Goal: Task Accomplishment & Management: Manage account settings

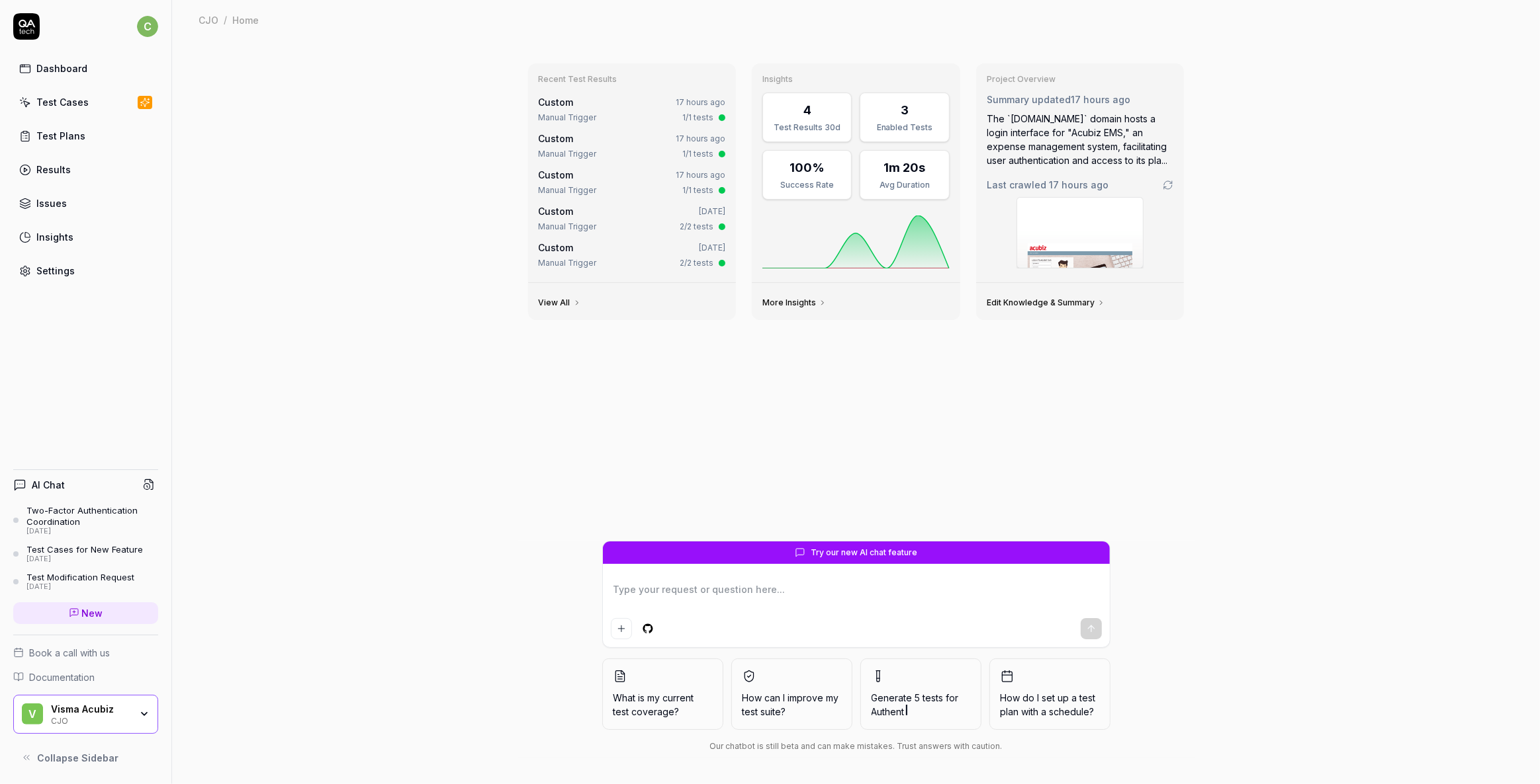
click at [72, 105] on div "Test Cases" at bounding box center [62, 102] width 52 height 14
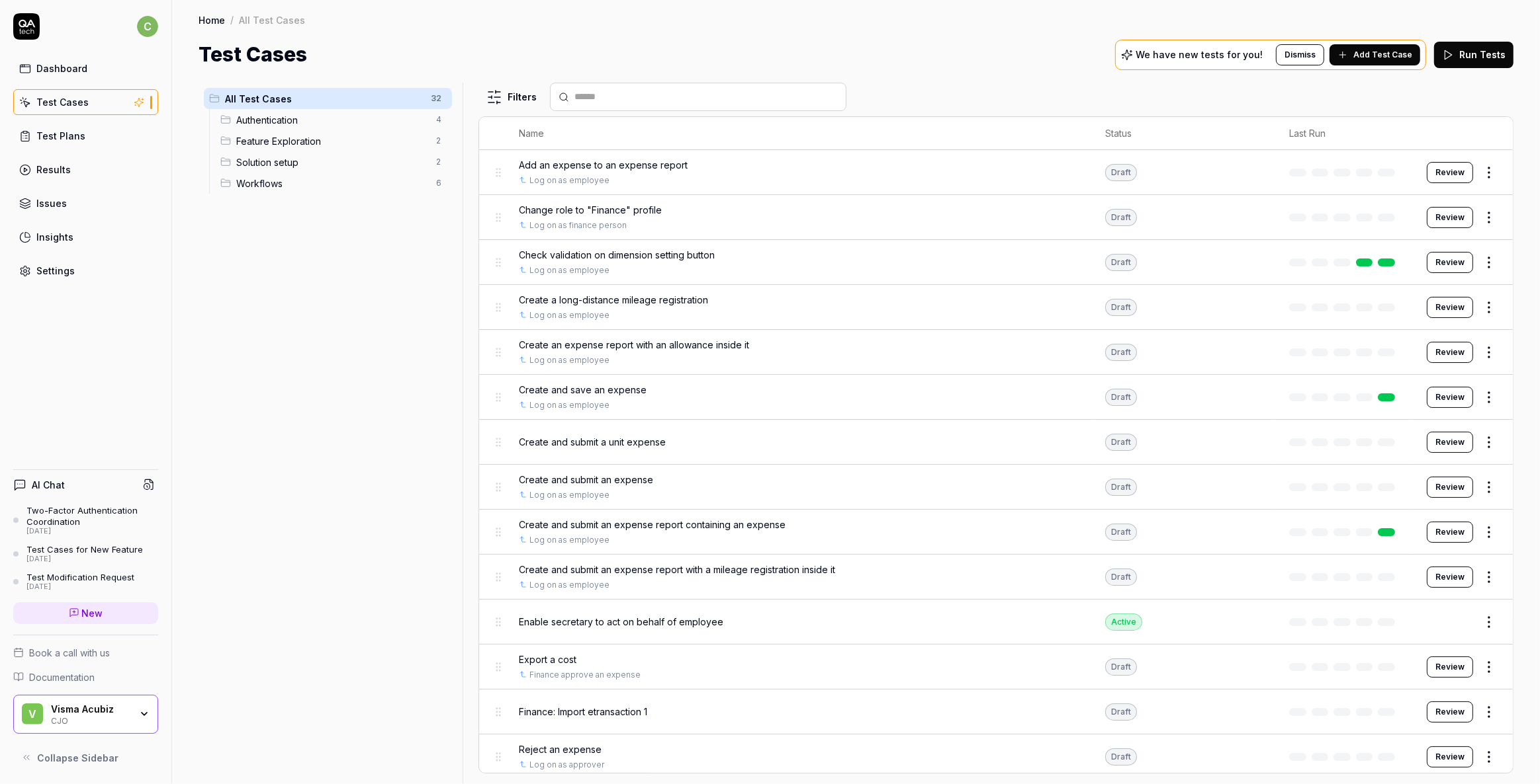
click at [93, 727] on div "V Visma Acubiz CJO" at bounding box center [85, 715] width 145 height 40
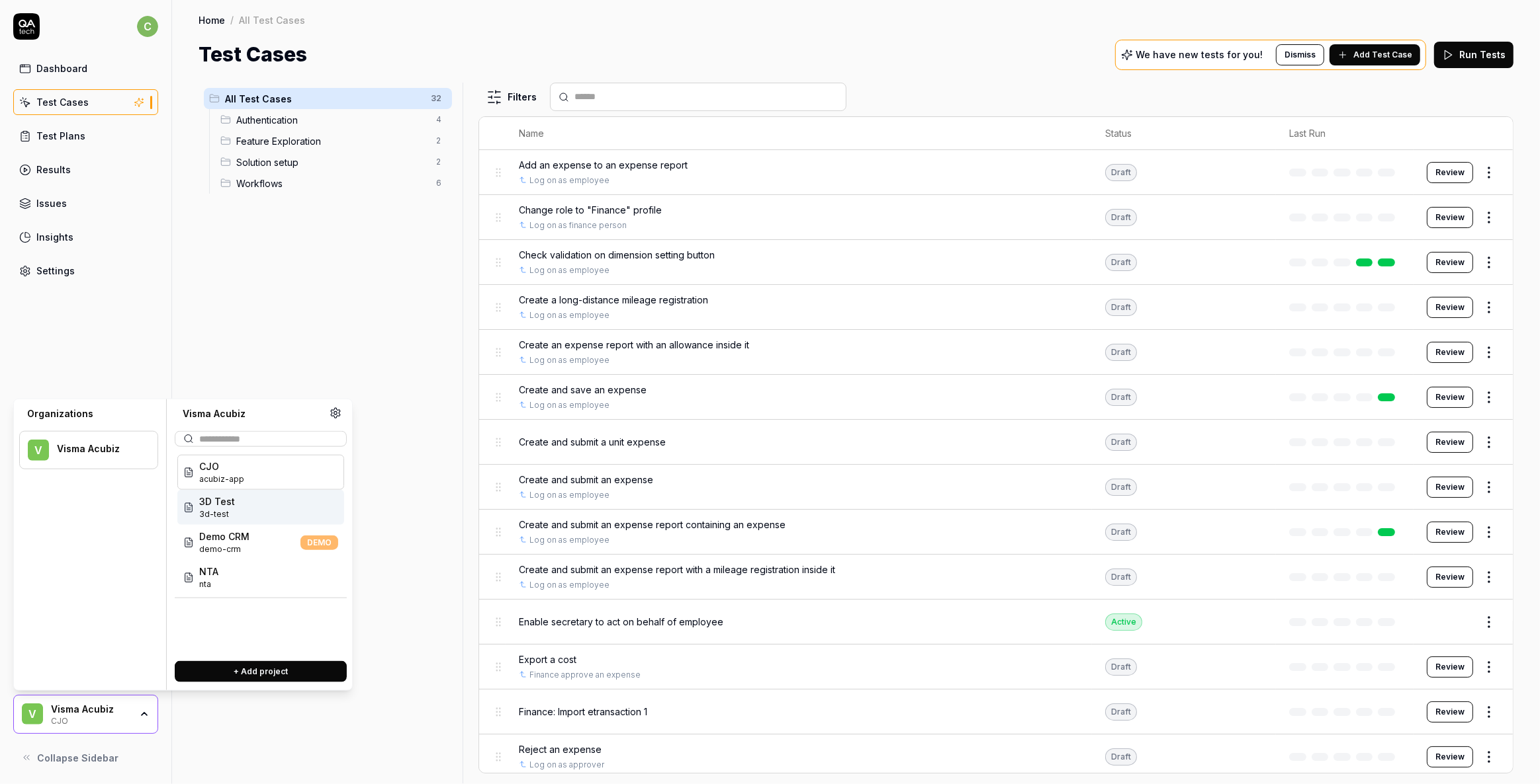
click at [212, 507] on span "3D Test" at bounding box center [217, 501] width 36 height 14
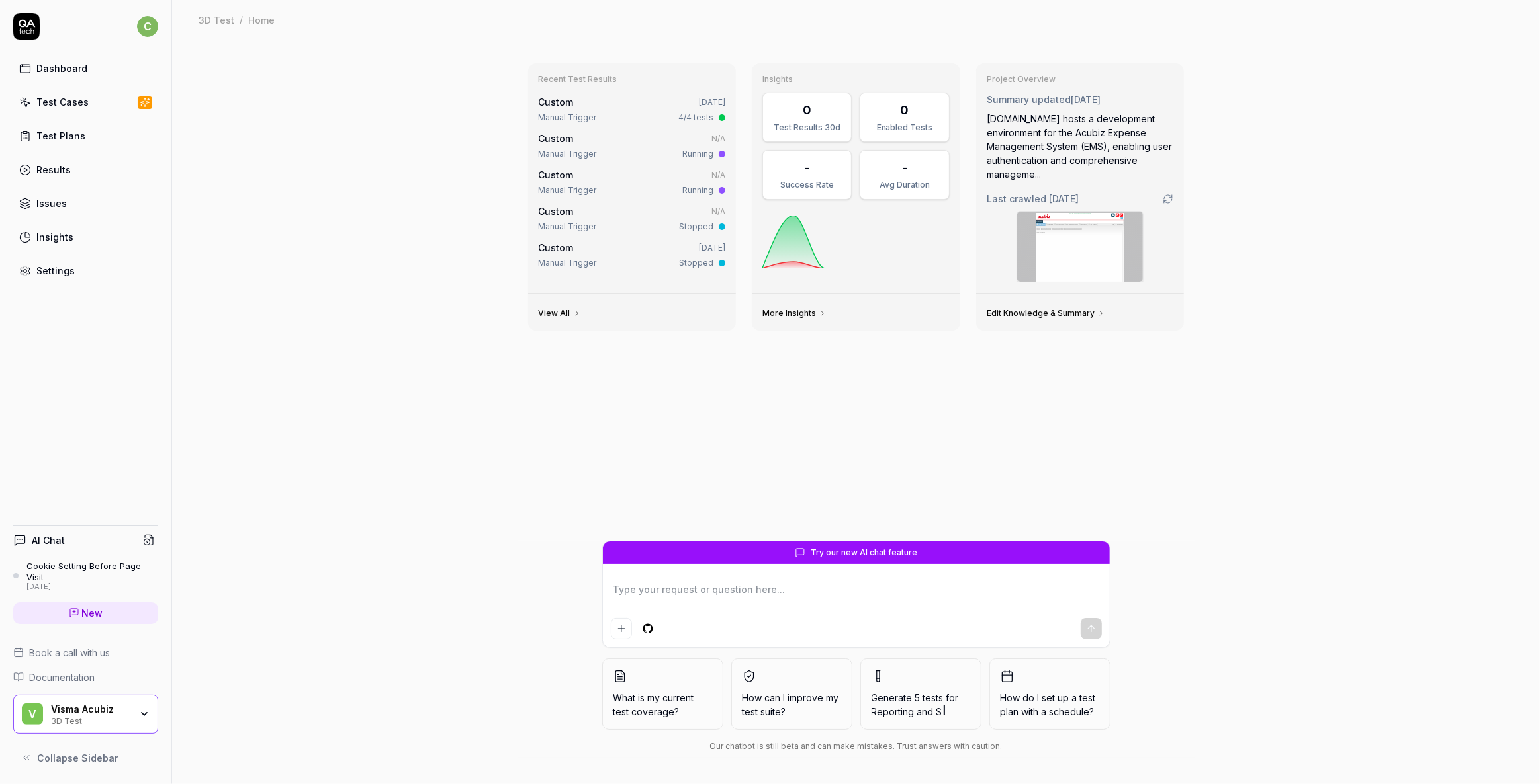
click at [70, 101] on div "Test Cases" at bounding box center [62, 102] width 52 height 14
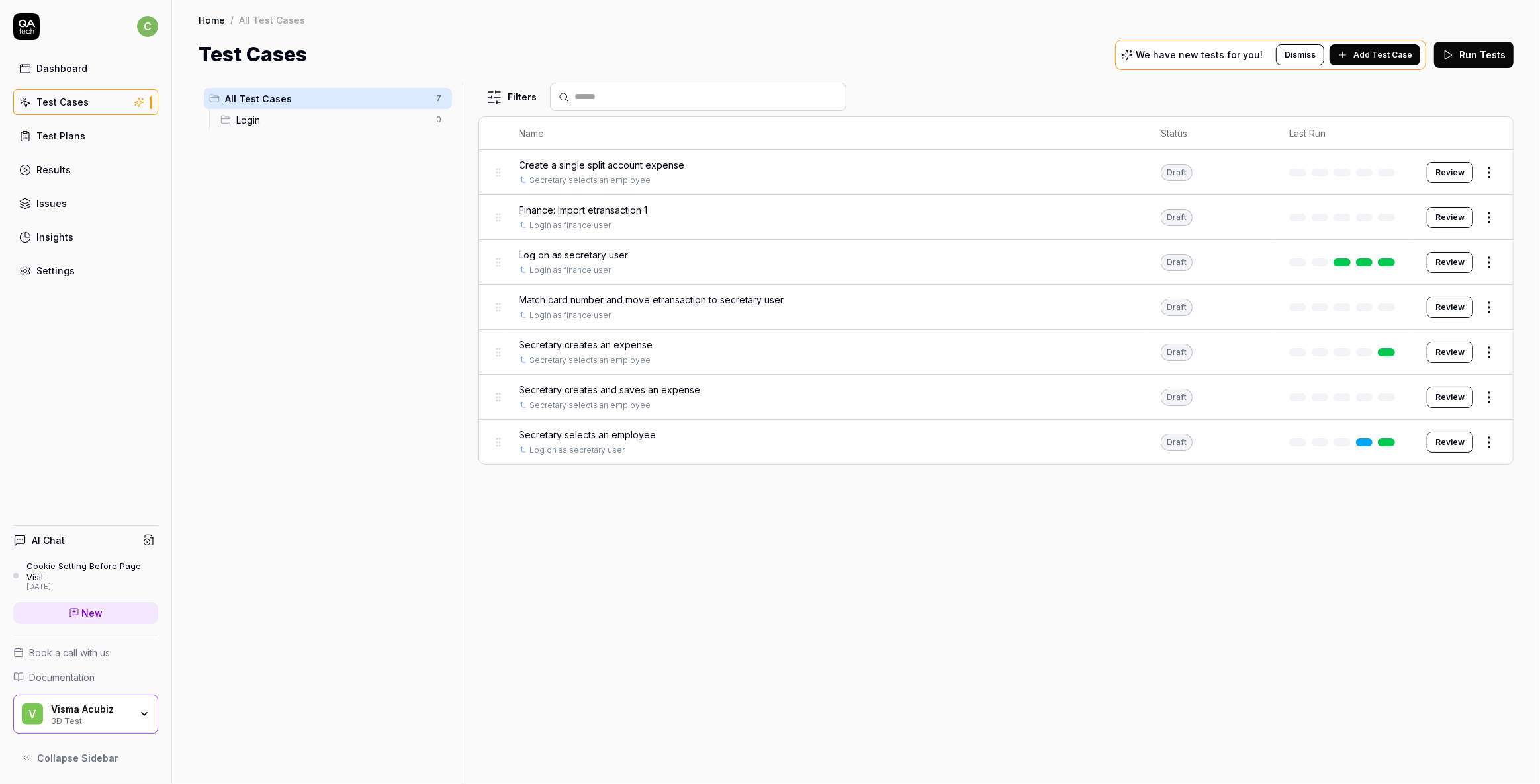
click at [613, 209] on span "Finance: Import etransaction 1" at bounding box center [583, 210] width 128 height 14
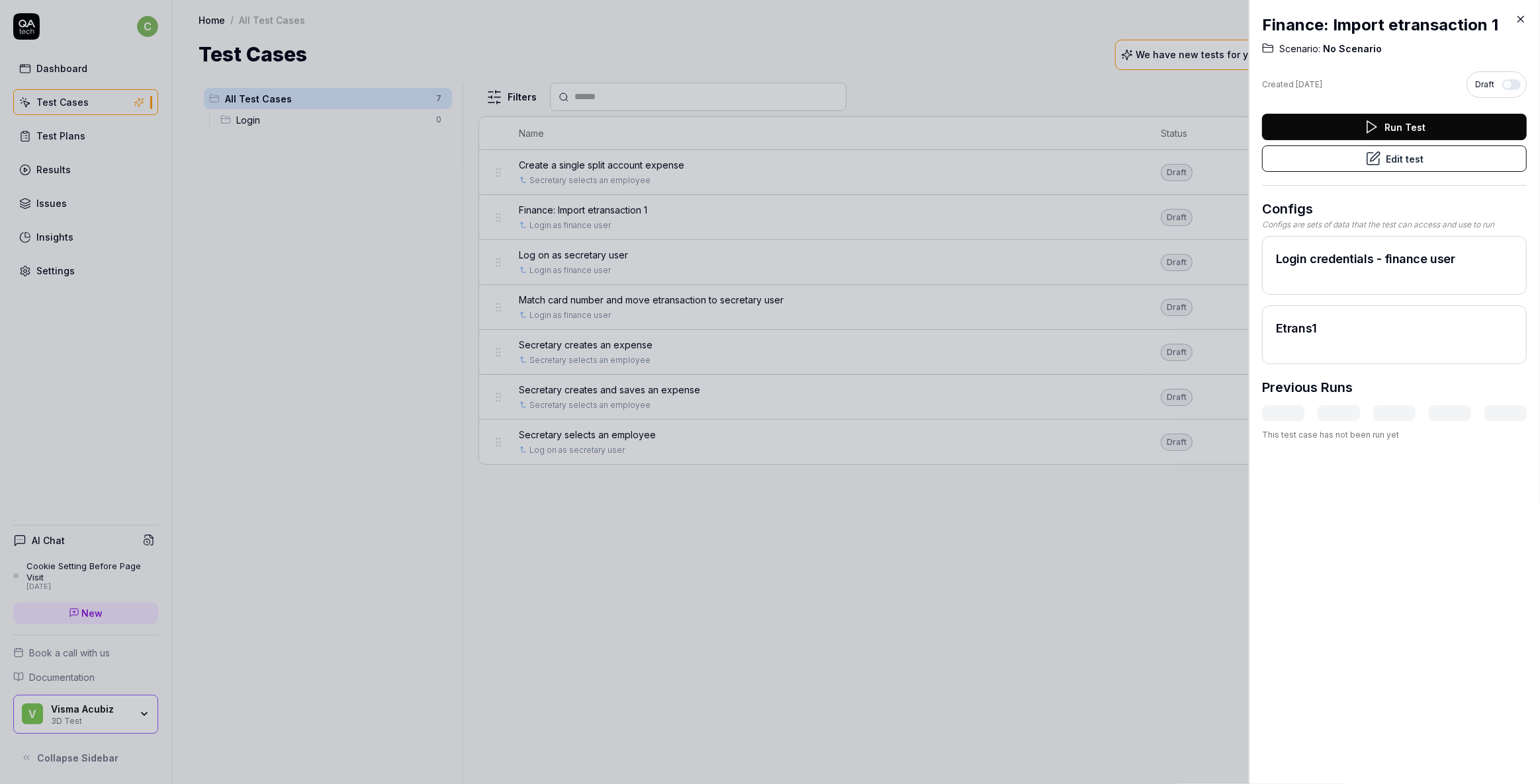
click at [1416, 155] on button "Edit test" at bounding box center [1394, 159] width 265 height 26
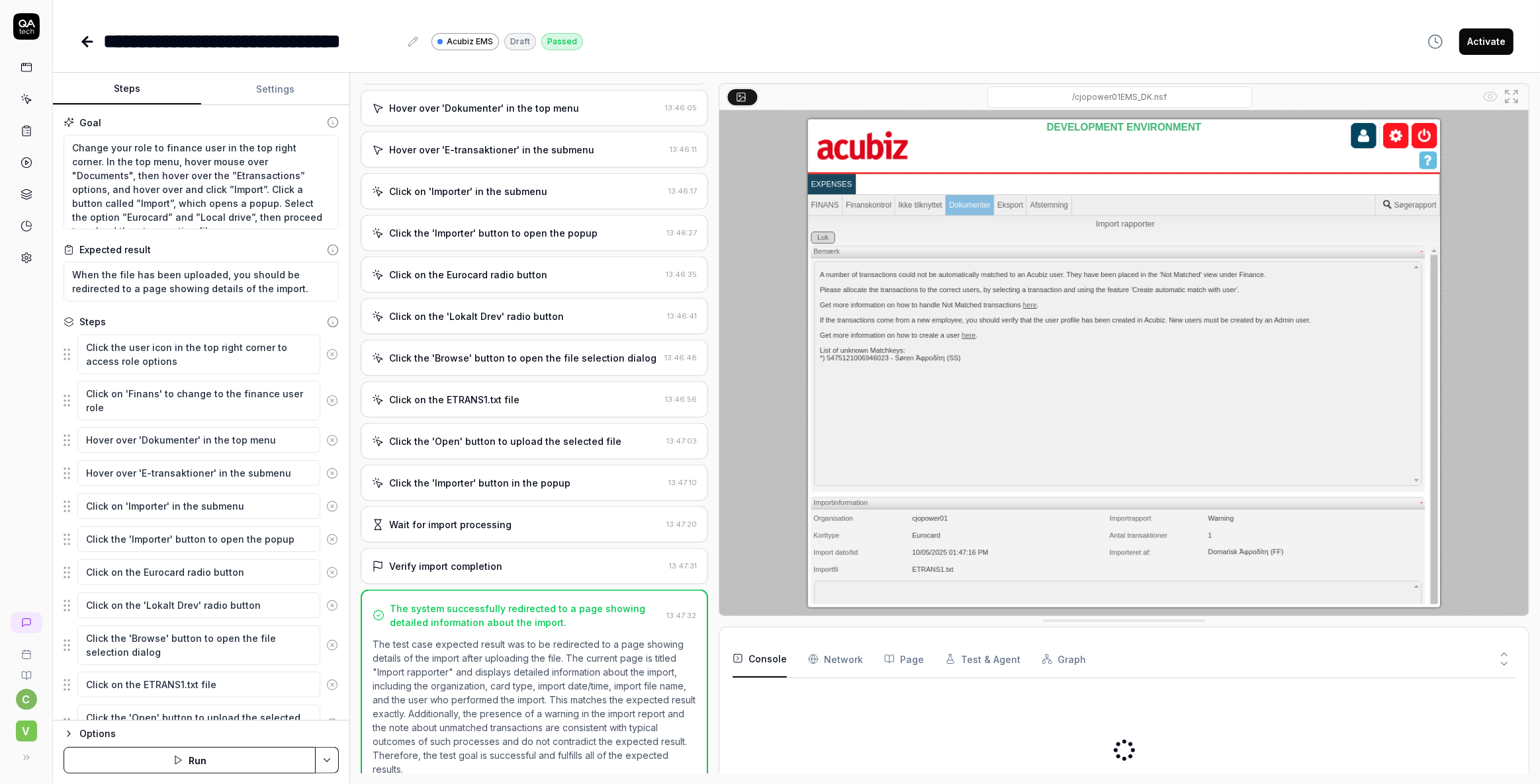
type textarea "*"
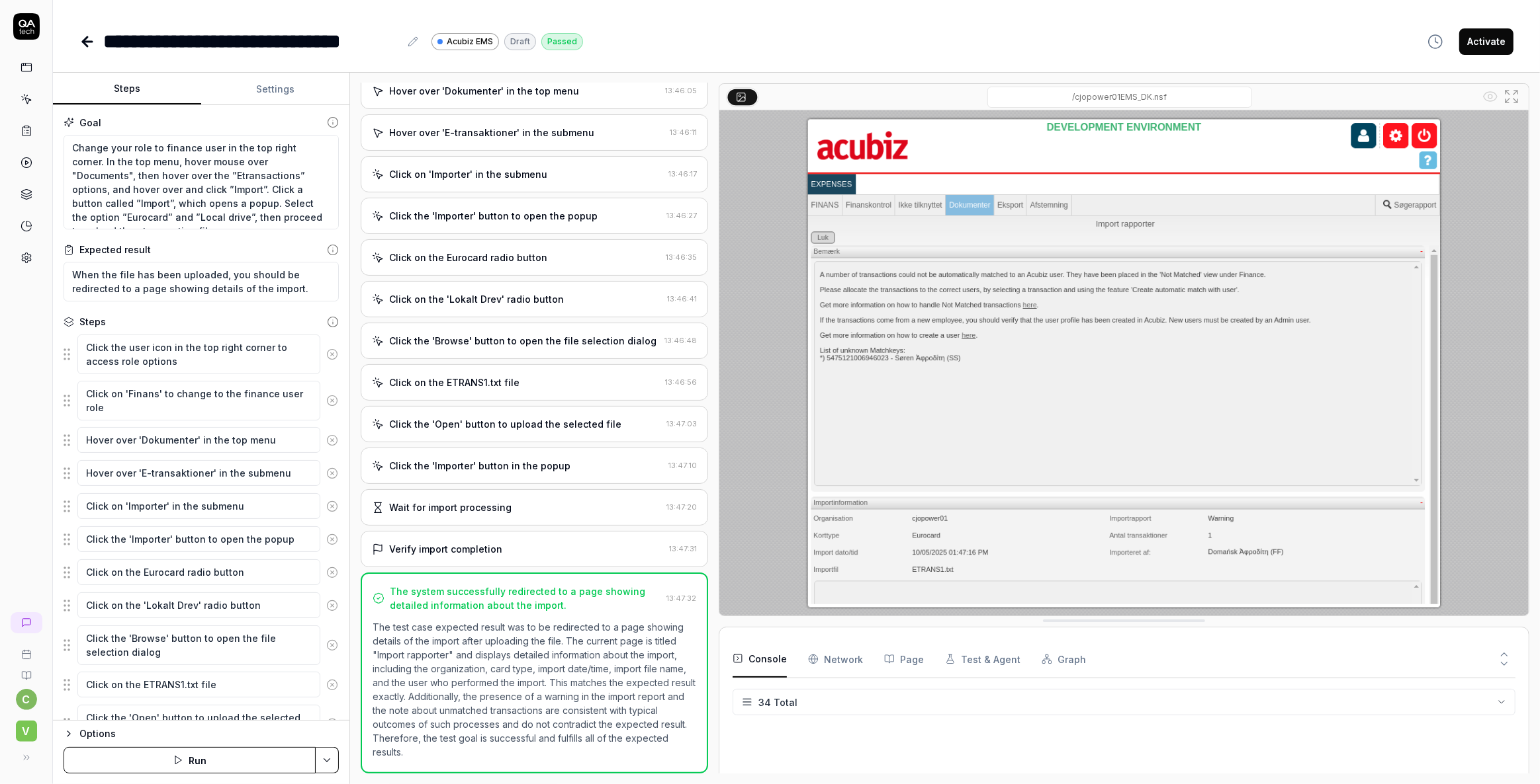
scroll to position [835, 0]
click at [86, 39] on icon at bounding box center [87, 42] width 16 height 16
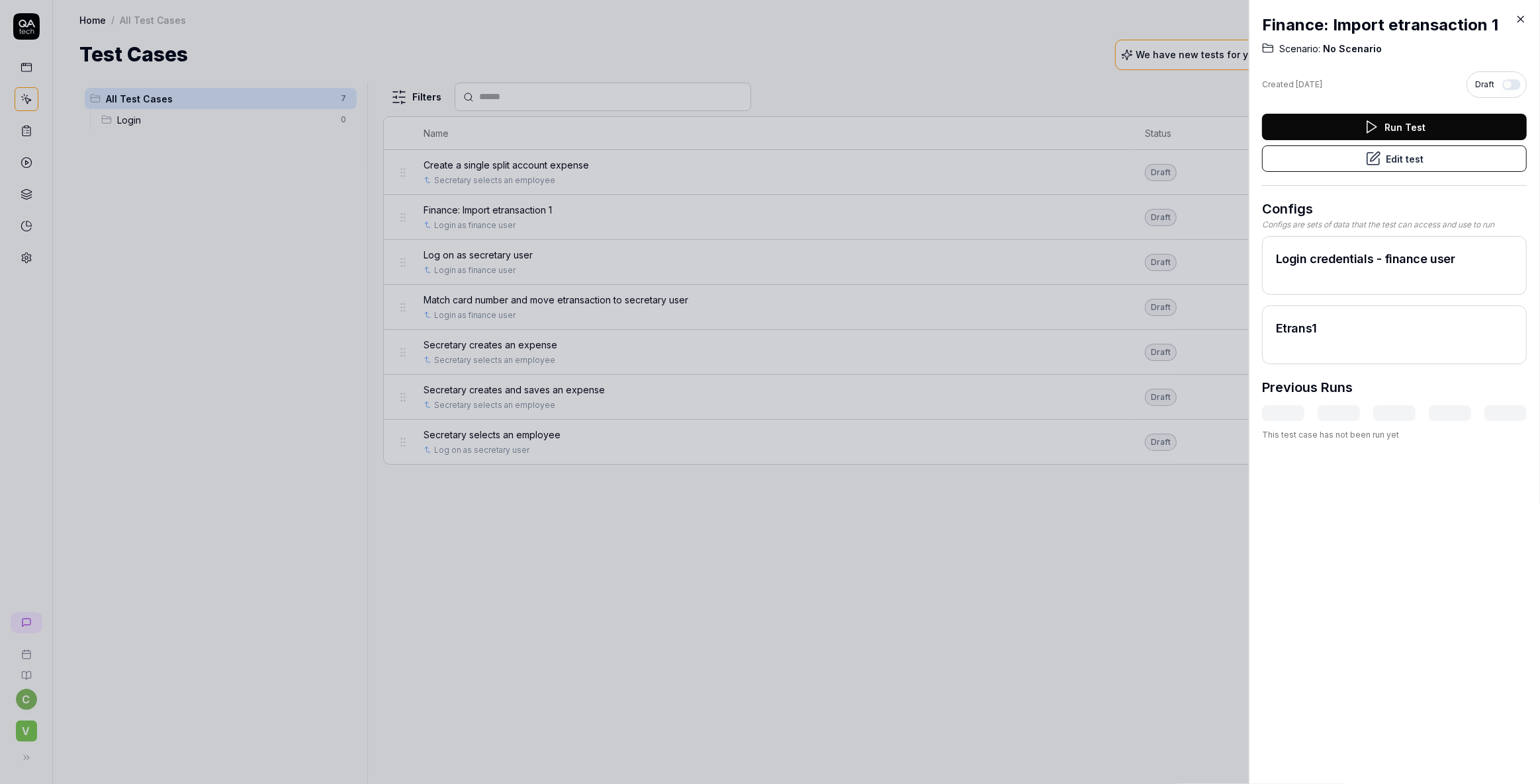
click at [1518, 23] on icon at bounding box center [1521, 19] width 12 height 12
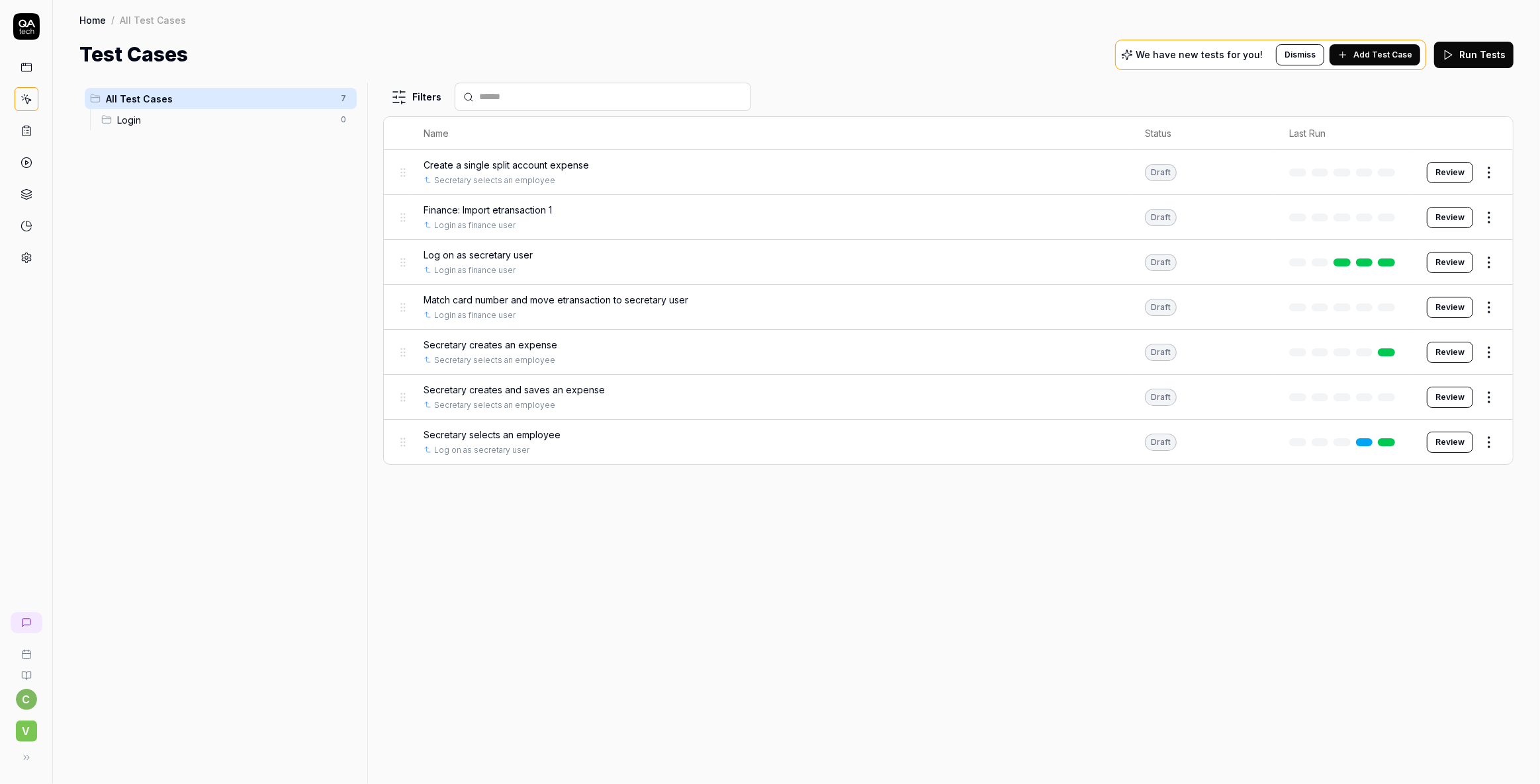
drag, startPoint x: 197, startPoint y: 193, endPoint x: 139, endPoint y: 172, distance: 61.7
click at [139, 189] on div "All Test Cases 7 Login 0" at bounding box center [220, 425] width 283 height 686
click at [135, 95] on span "All Test Cases" at bounding box center [219, 99] width 227 height 14
click at [347, 99] on html "c V Home / All Test Cases Home / All Test Cases Test Cases We have new tests fo…" at bounding box center [770, 392] width 1540 height 784
click at [284, 133] on div "Add Scenario" at bounding box center [296, 124] width 105 height 29
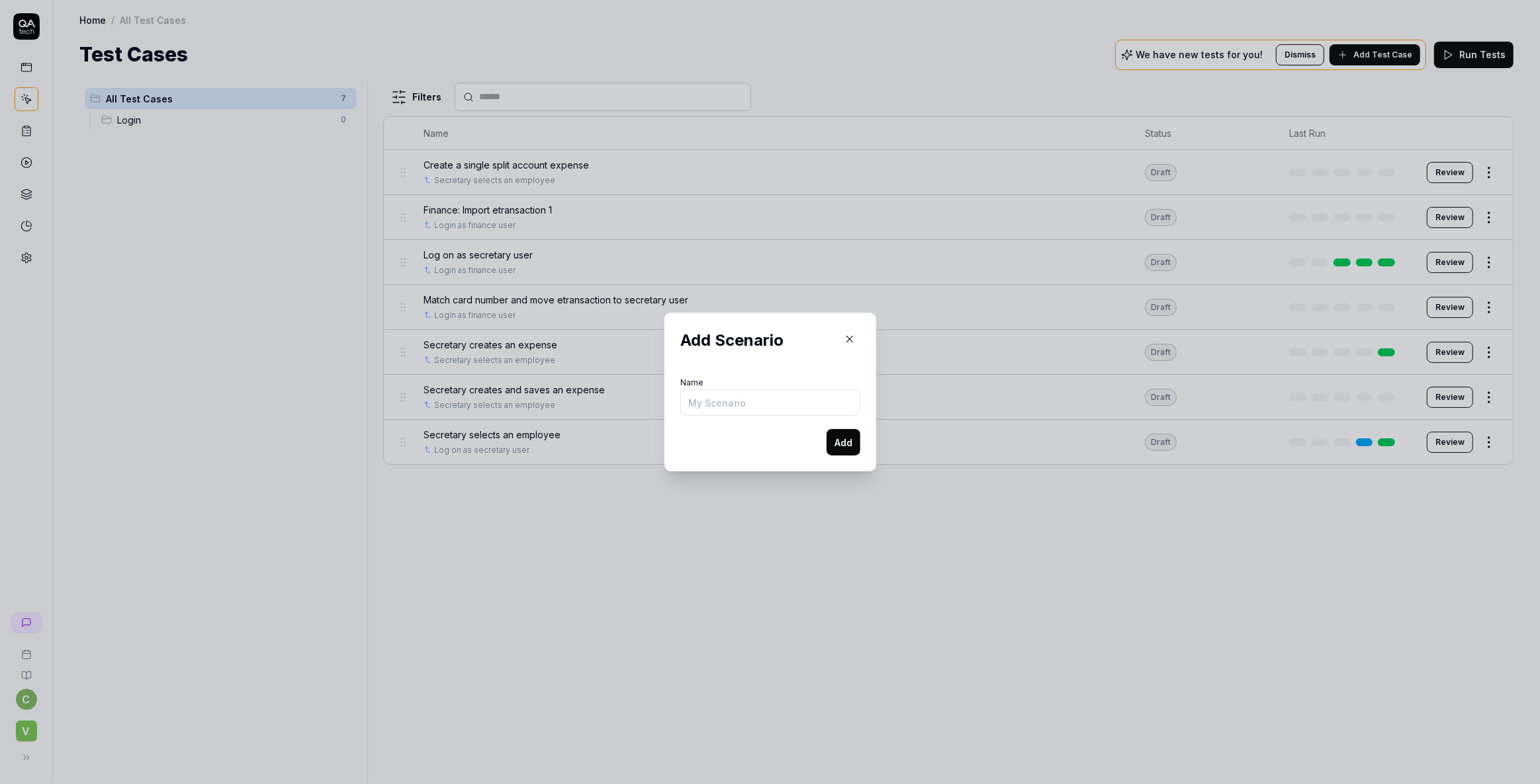
click at [761, 402] on input "Name" at bounding box center [770, 402] width 180 height 26
type input "W"
type input "User workflows"
click at [835, 441] on button "Add" at bounding box center [843, 442] width 34 height 26
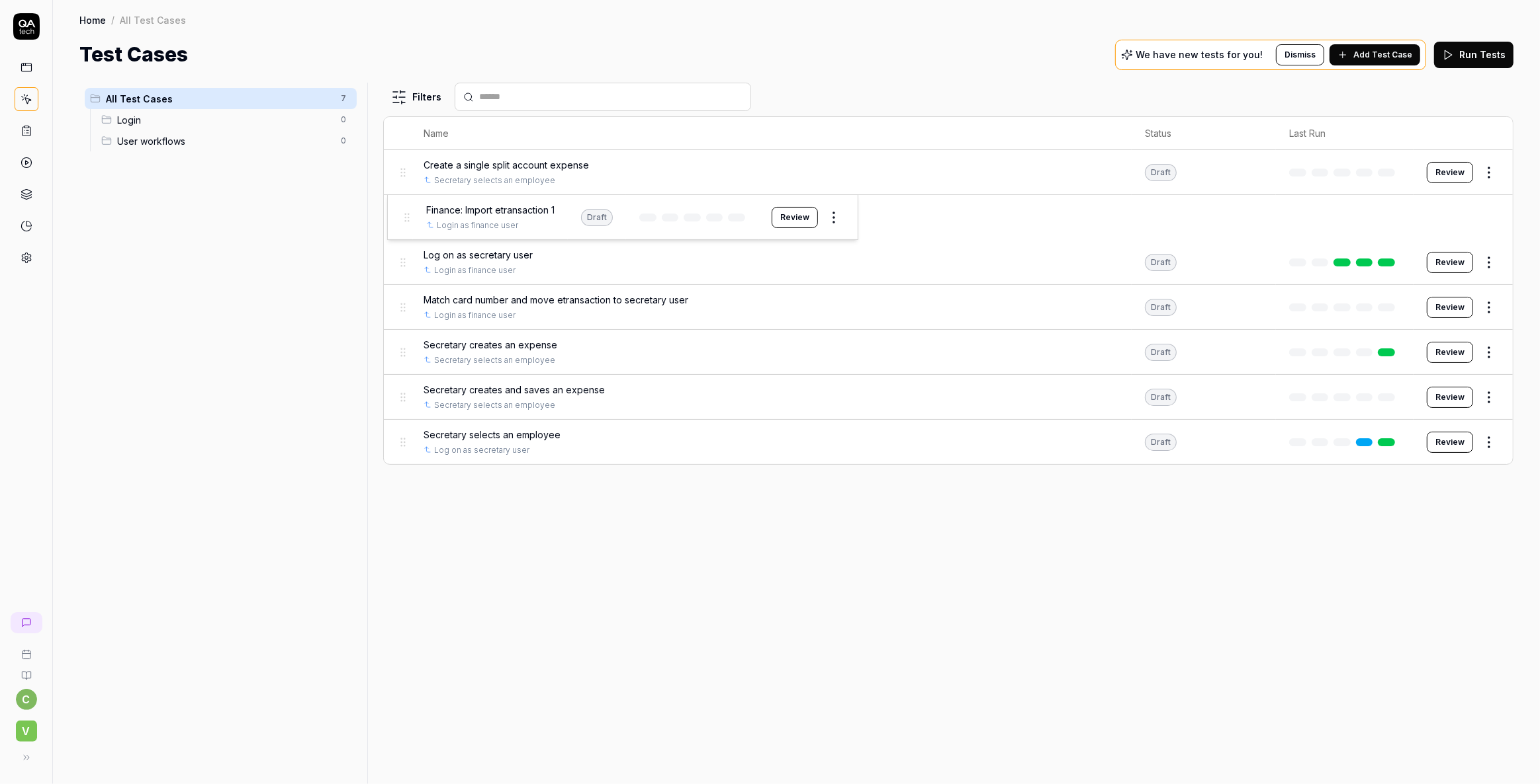
click at [407, 215] on body "c V Home / All Test Cases Home / All Test Cases Test Cases We have new tests fo…" at bounding box center [770, 392] width 1540 height 784
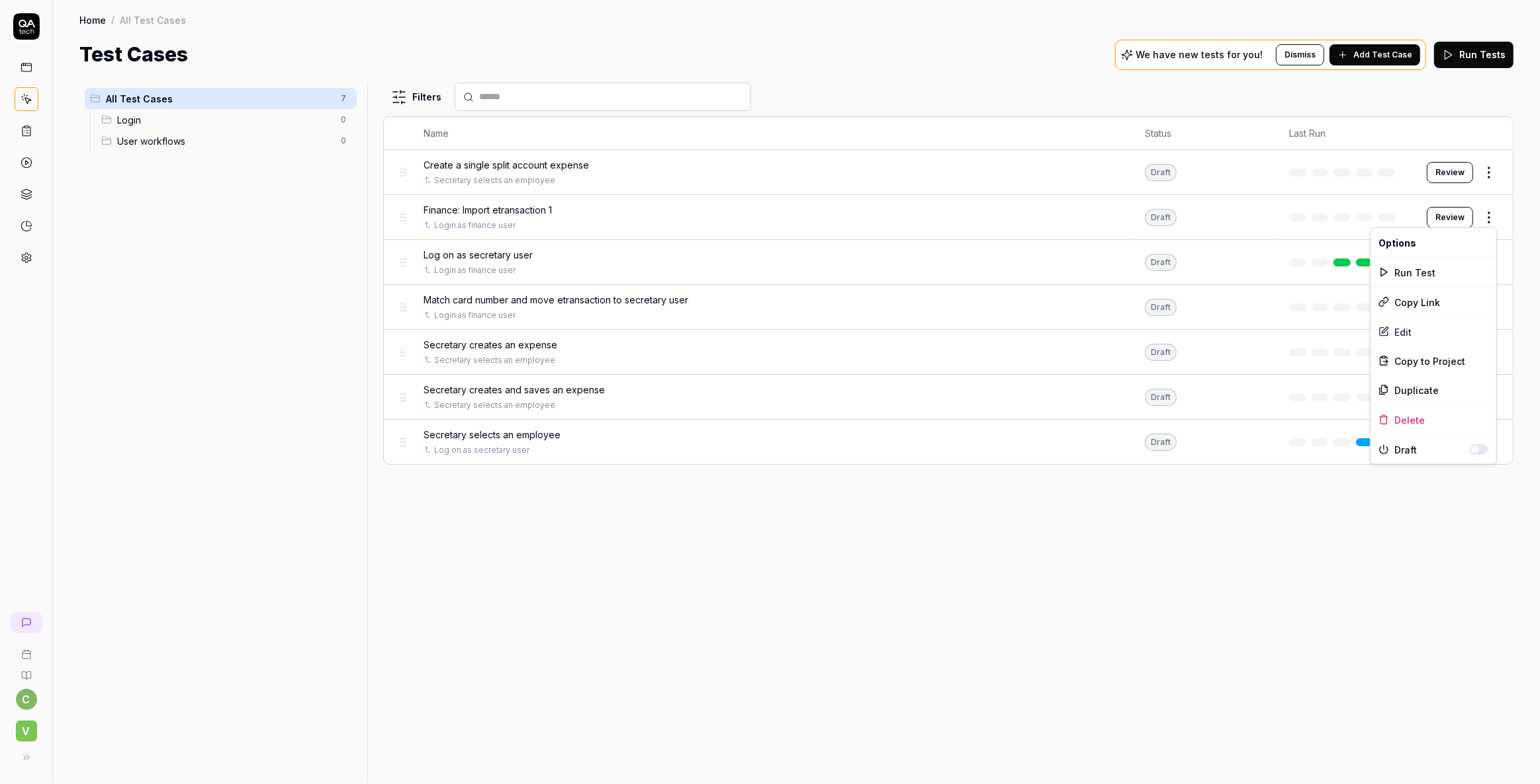
click at [1493, 219] on html "c V Home / All Test Cases Home / All Test Cases Test Cases We have new tests fo…" at bounding box center [770, 392] width 1540 height 784
click at [467, 208] on html "c V Home / All Test Cases Home / All Test Cases Test Cases We have new tests fo…" at bounding box center [770, 392] width 1540 height 784
click at [464, 209] on span "Finance: Import etransaction 1" at bounding box center [488, 210] width 128 height 14
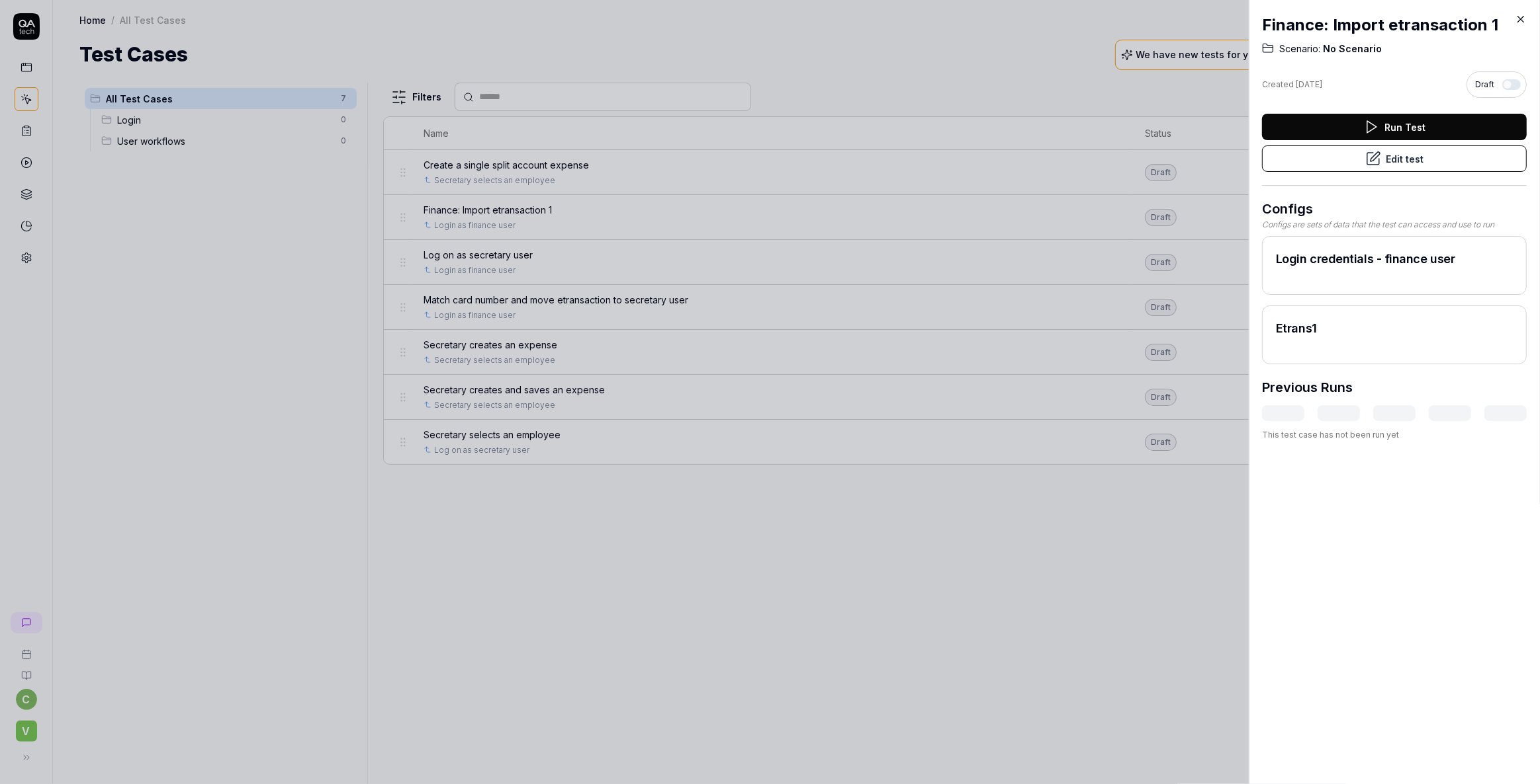
click at [1413, 156] on button "Edit test" at bounding box center [1394, 159] width 265 height 26
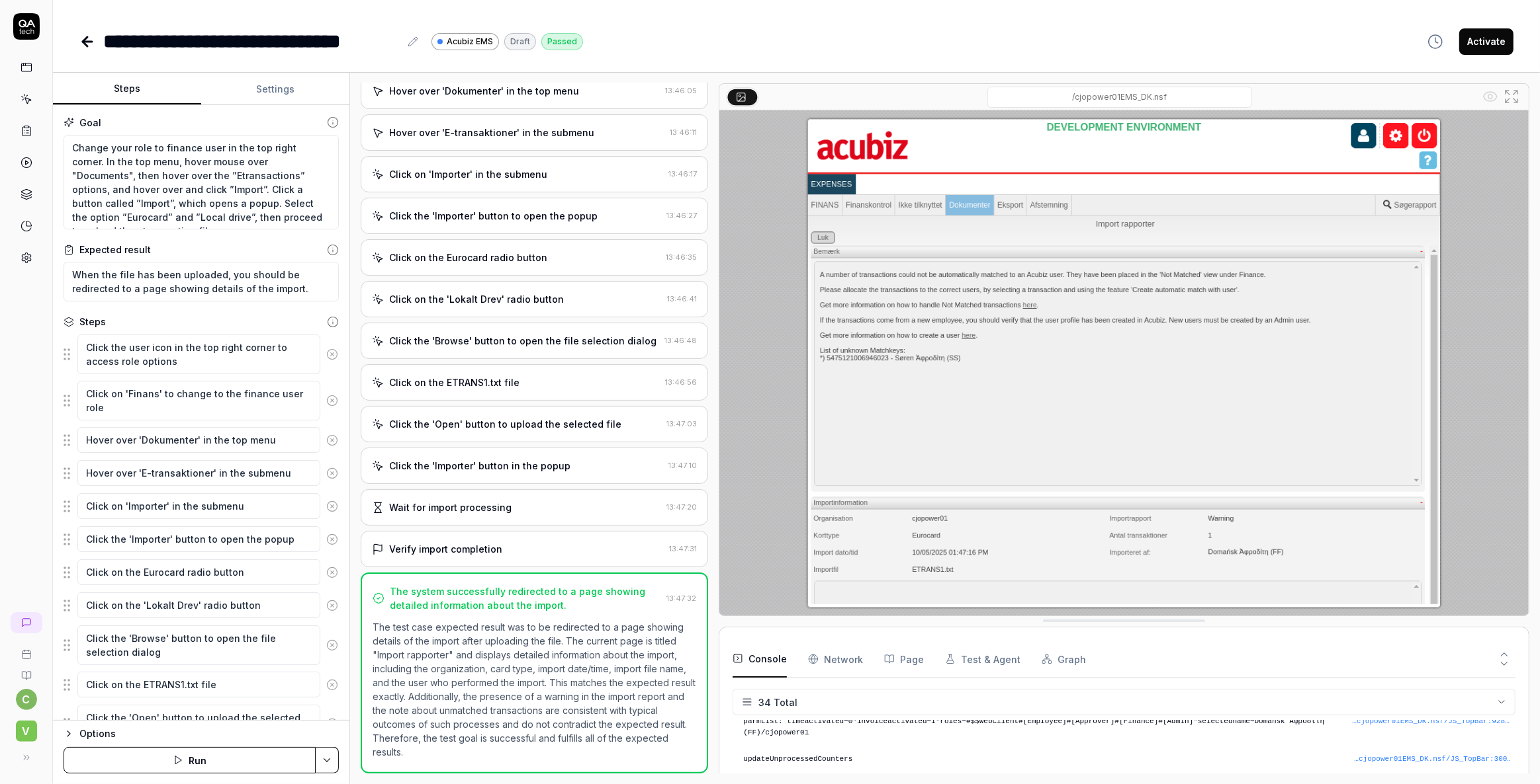
scroll to position [179, 0]
type textarea "*"
click at [277, 91] on button "Settings" at bounding box center [275, 89] width 148 height 32
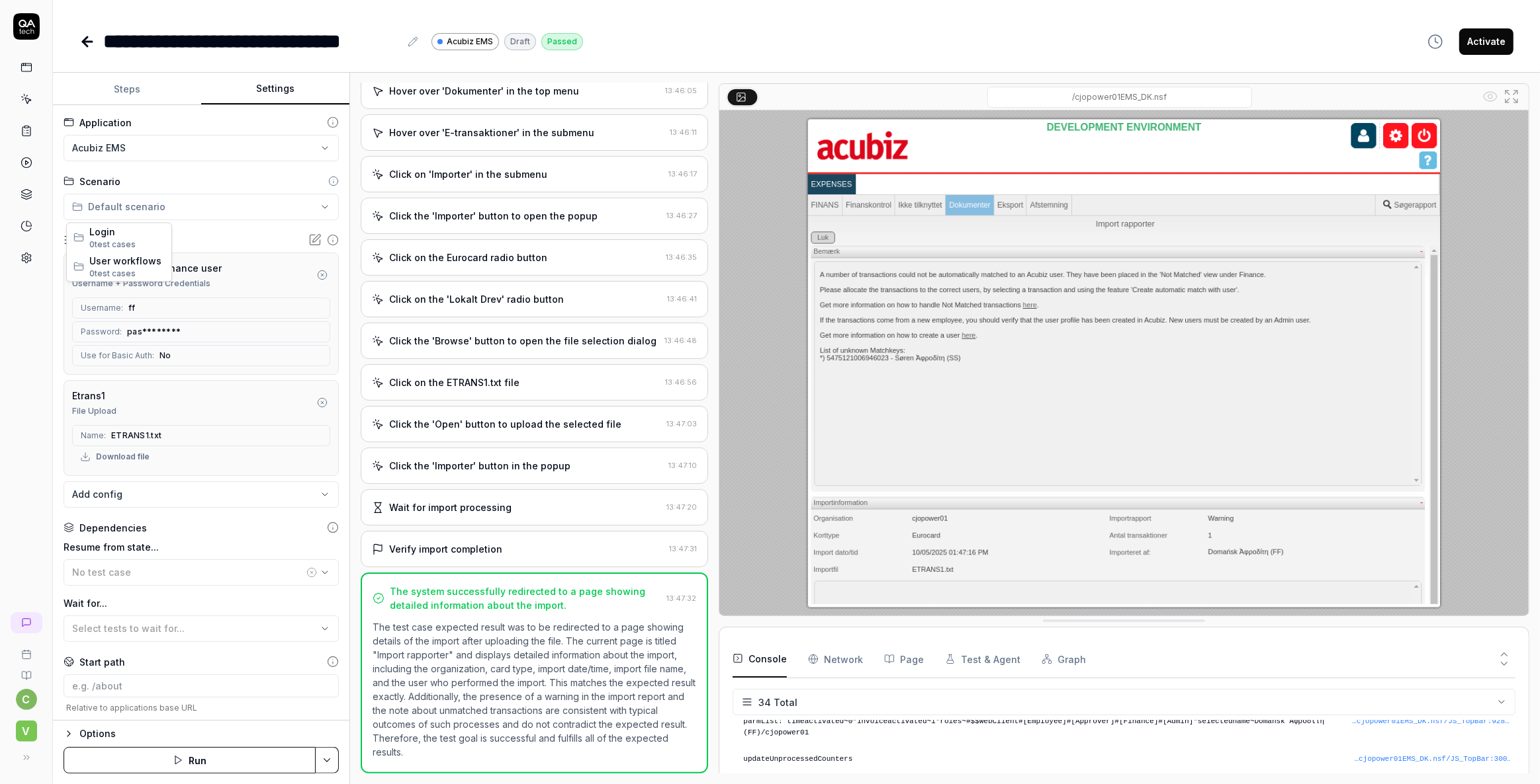
click at [176, 203] on html "**********" at bounding box center [770, 392] width 1540 height 784
click at [116, 263] on span "User workflows" at bounding box center [126, 261] width 75 height 14
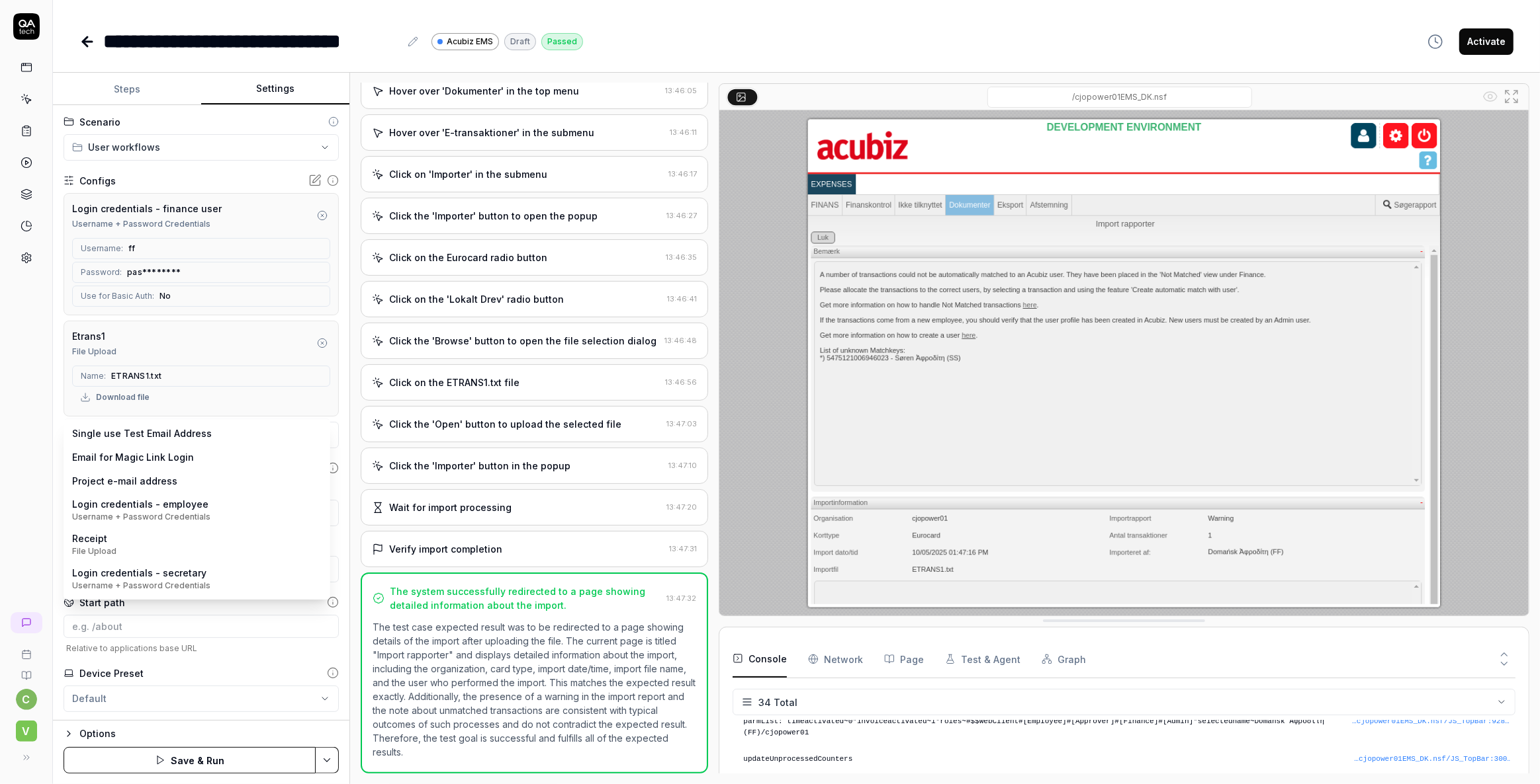
click at [157, 439] on body "**********" at bounding box center [770, 392] width 1540 height 784
click at [21, 460] on html "**********" at bounding box center [770, 392] width 1540 height 784
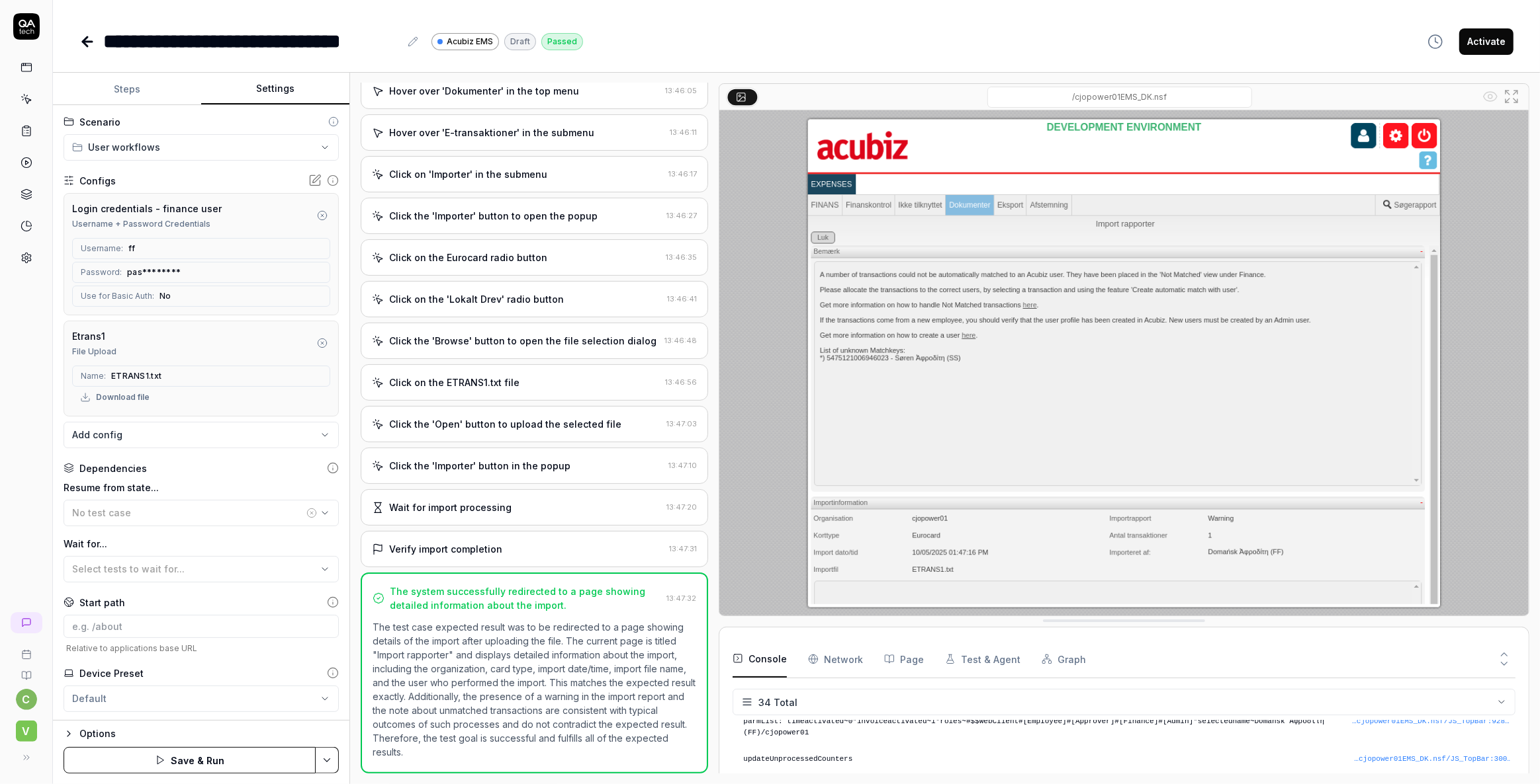
click at [158, 436] on body "**********" at bounding box center [770, 392] width 1540 height 784
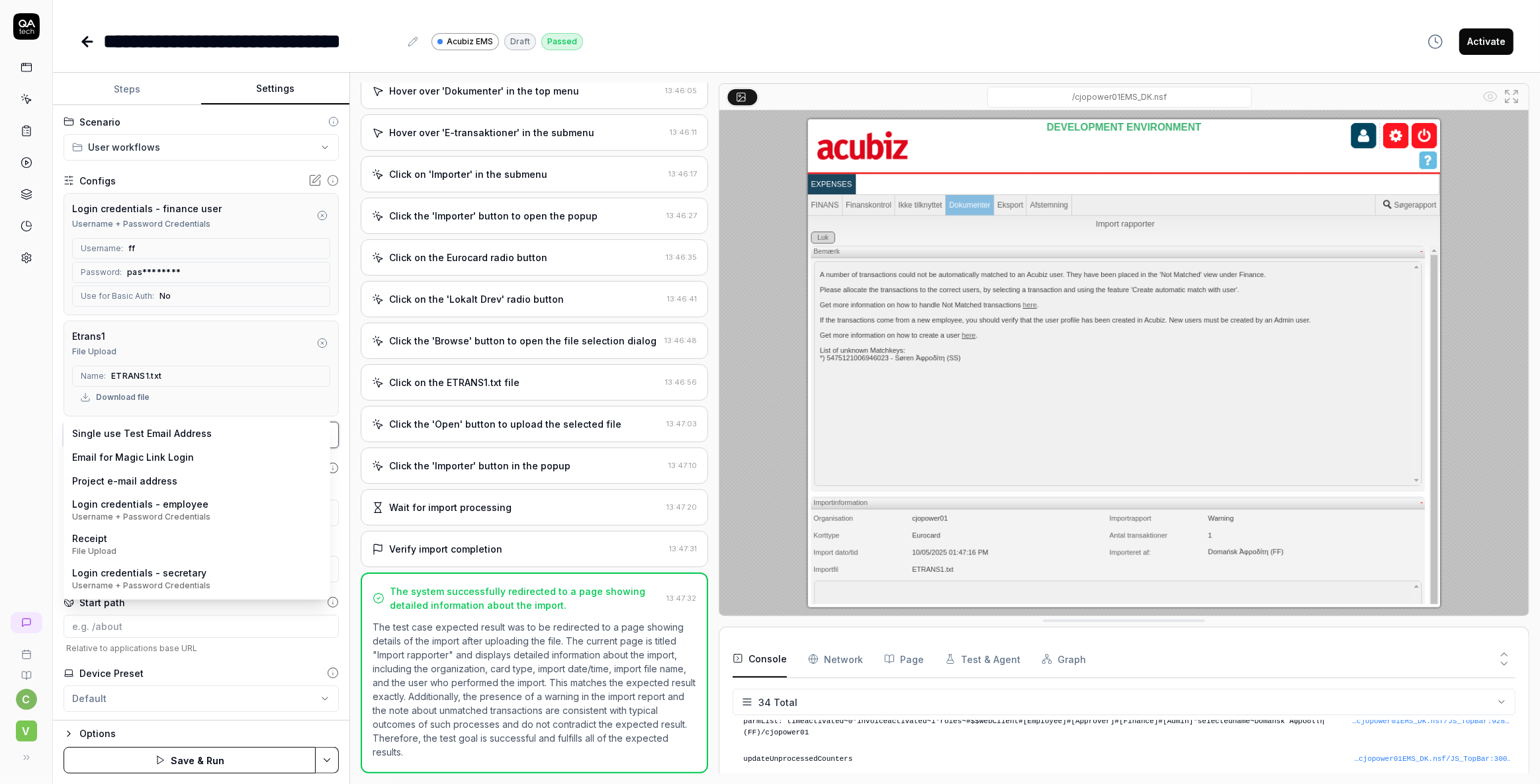
click at [0, 529] on html "**********" at bounding box center [770, 392] width 1540 height 784
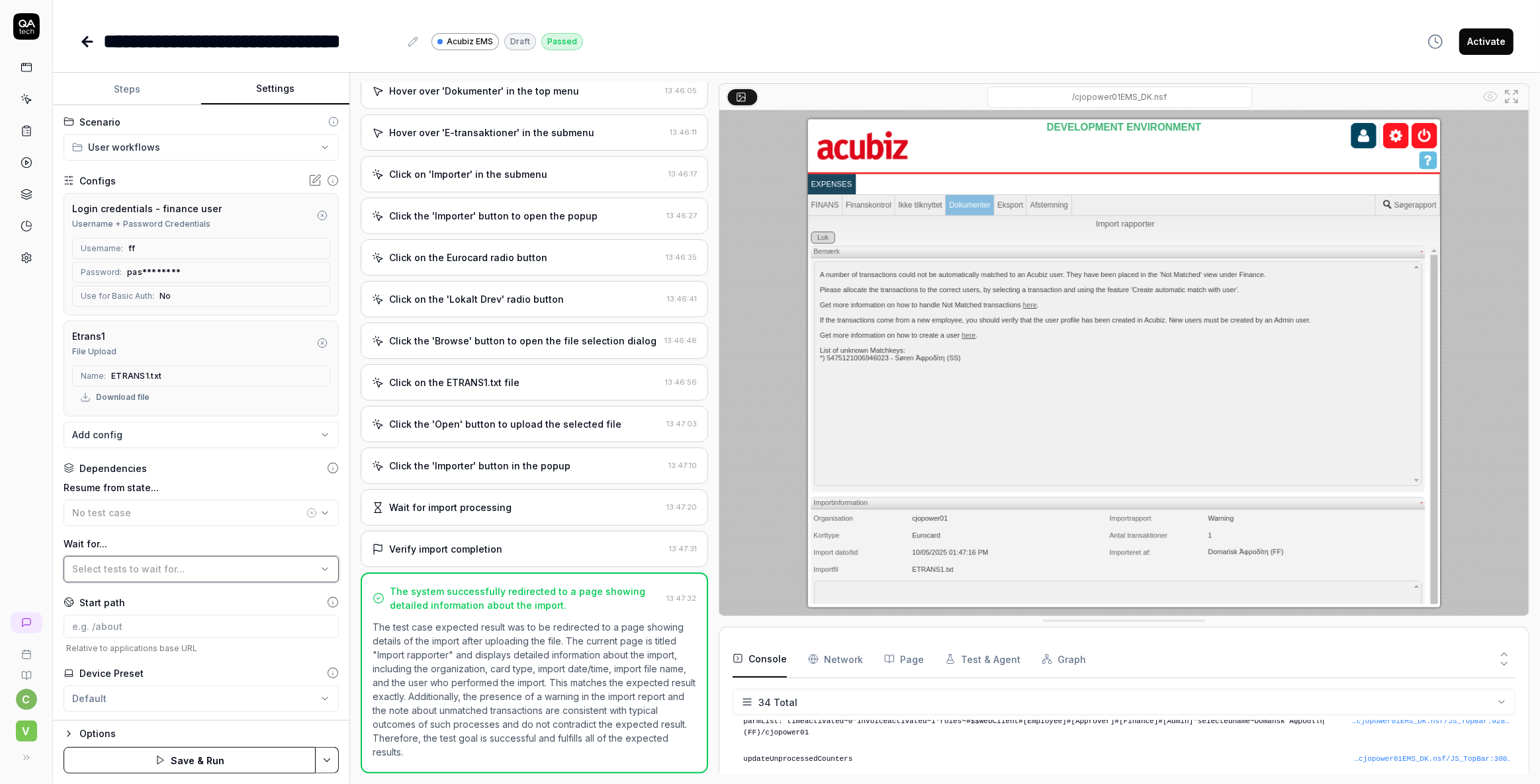
click at [116, 568] on span "Select tests to wait for..." at bounding box center [128, 568] width 113 height 11
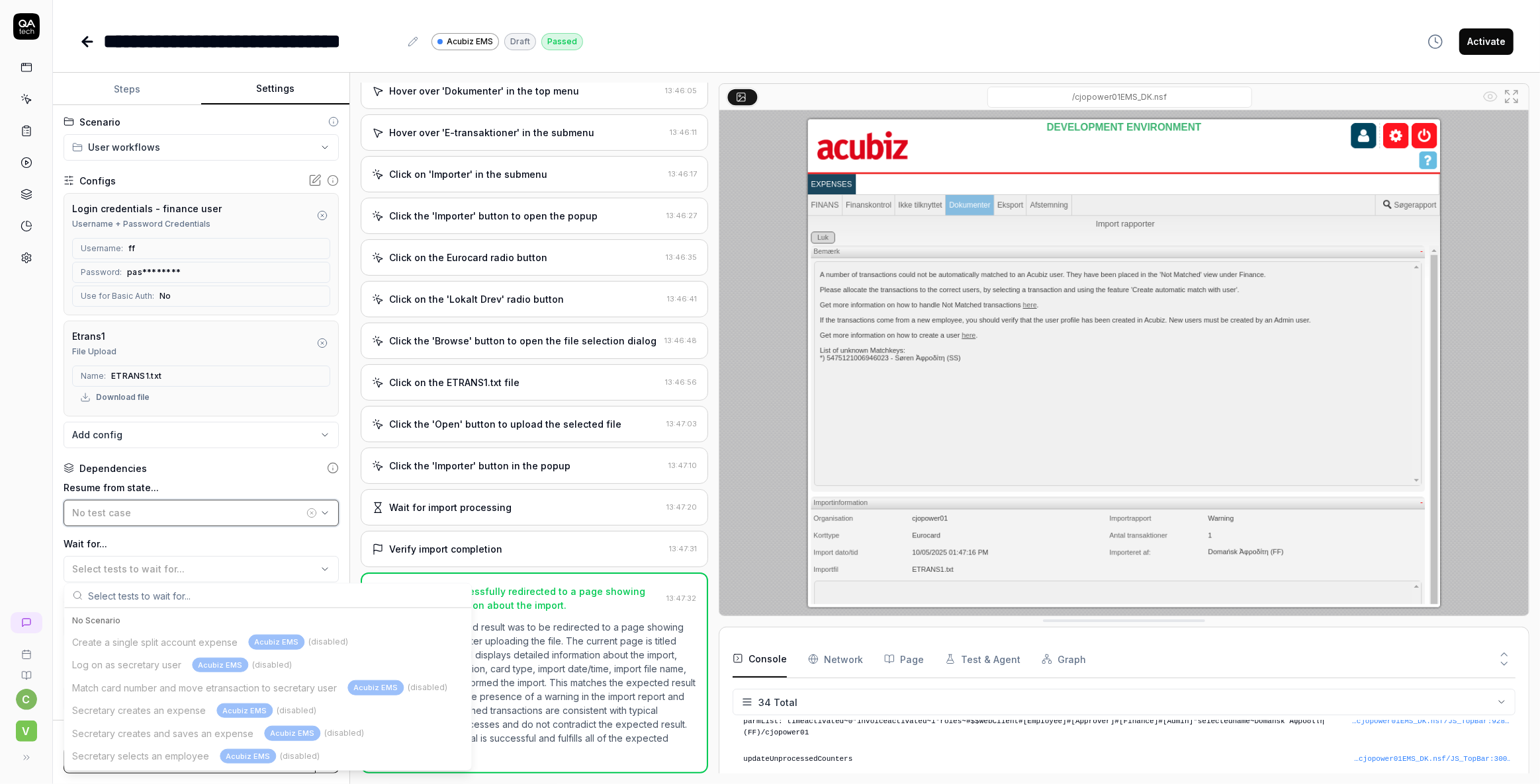
click at [122, 508] on span "No test case" at bounding box center [101, 512] width 59 height 11
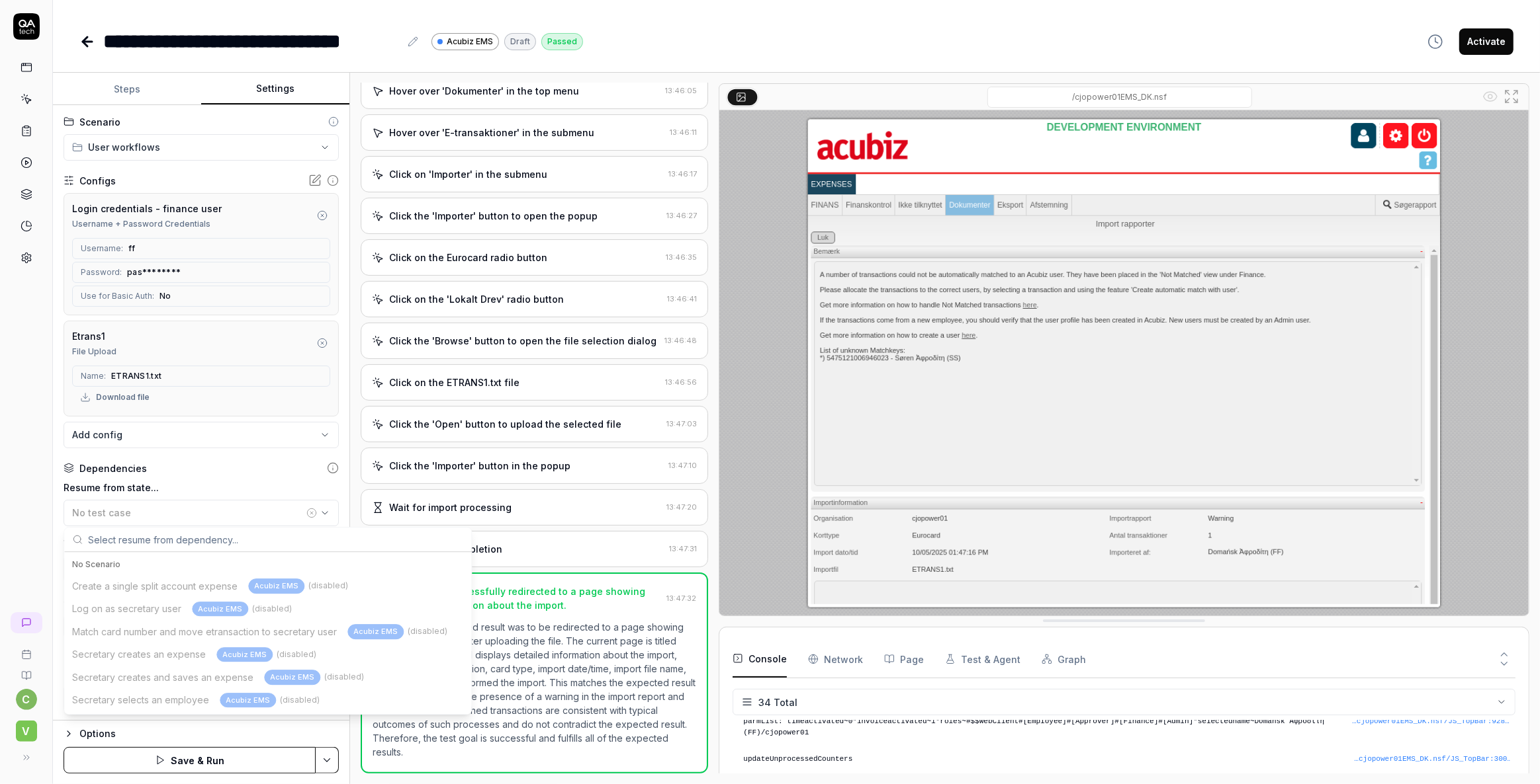
click at [37, 480] on div "c V" at bounding box center [26, 392] width 53 height 784
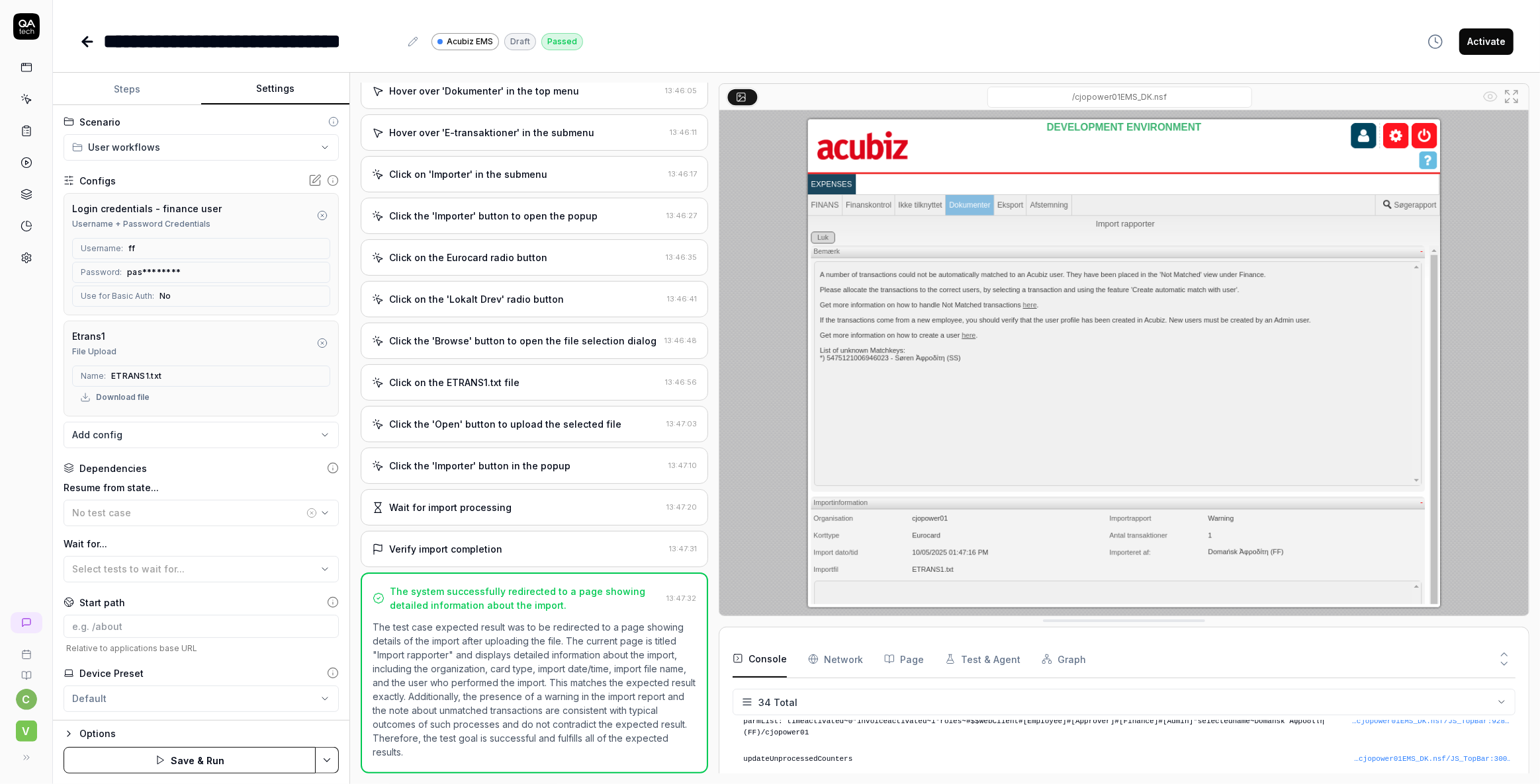
click at [320, 759] on html "**********" at bounding box center [770, 392] width 1540 height 784
click at [224, 668] on div "Save" at bounding box center [261, 669] width 169 height 29
click at [31, 258] on icon at bounding box center [27, 258] width 12 height 12
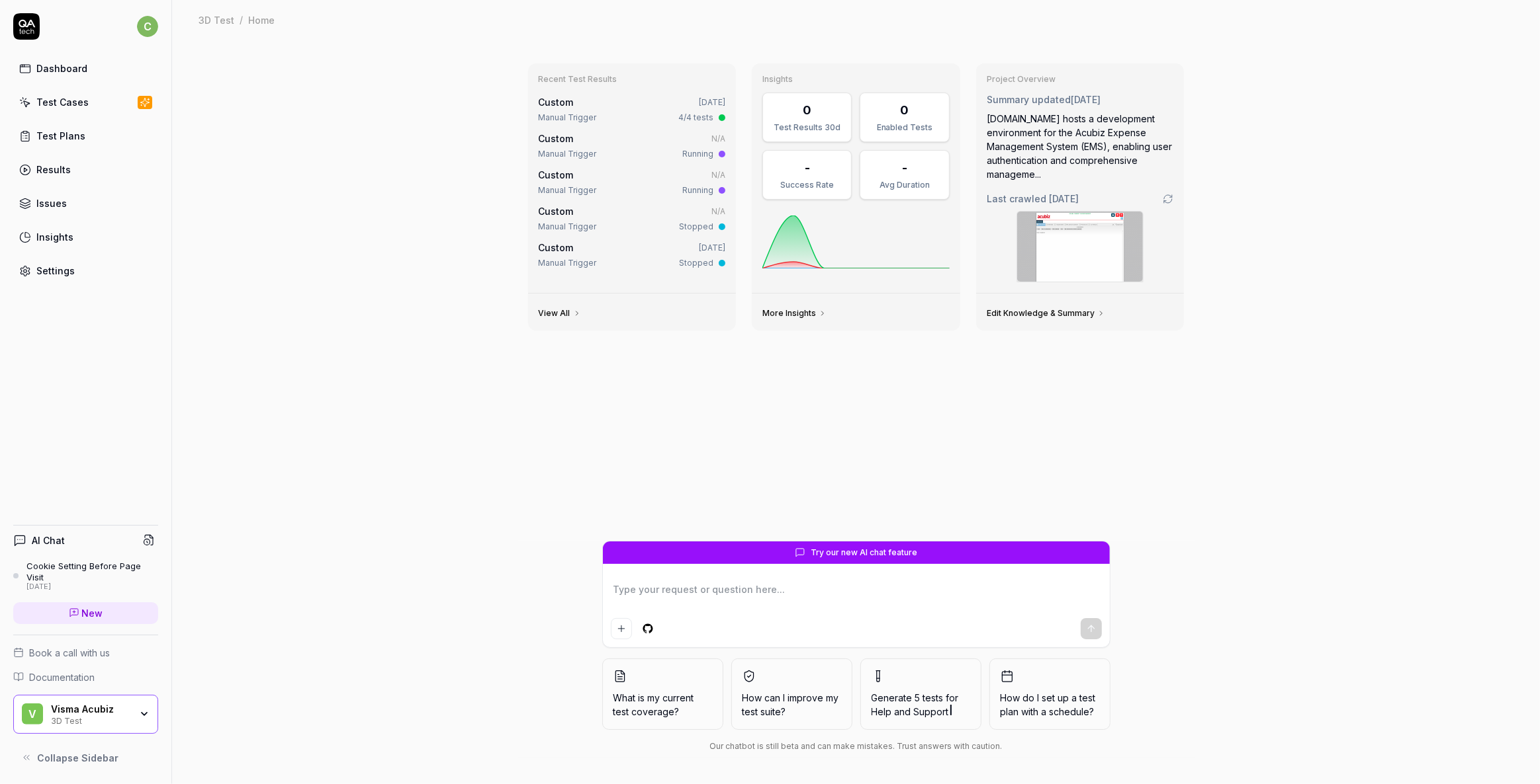
click at [440, 147] on div "Recent Test Results Custom [DATE] Manual Trigger 4/4 tests Custom N/A Manual Tr…" at bounding box center [855, 412] width 1368 height 745
click at [1318, 83] on div "Recent Test Results Custom [DATE] Manual Trigger 4/4 tests Custom N/A Manual Tr…" at bounding box center [855, 412] width 1368 height 745
click at [404, 315] on div "Recent Test Results Custom [DATE] Manual Trigger 4/4 tests Custom N/A Manual Tr…" at bounding box center [855, 412] width 1368 height 745
click at [61, 99] on div "Test Cases" at bounding box center [62, 102] width 52 height 14
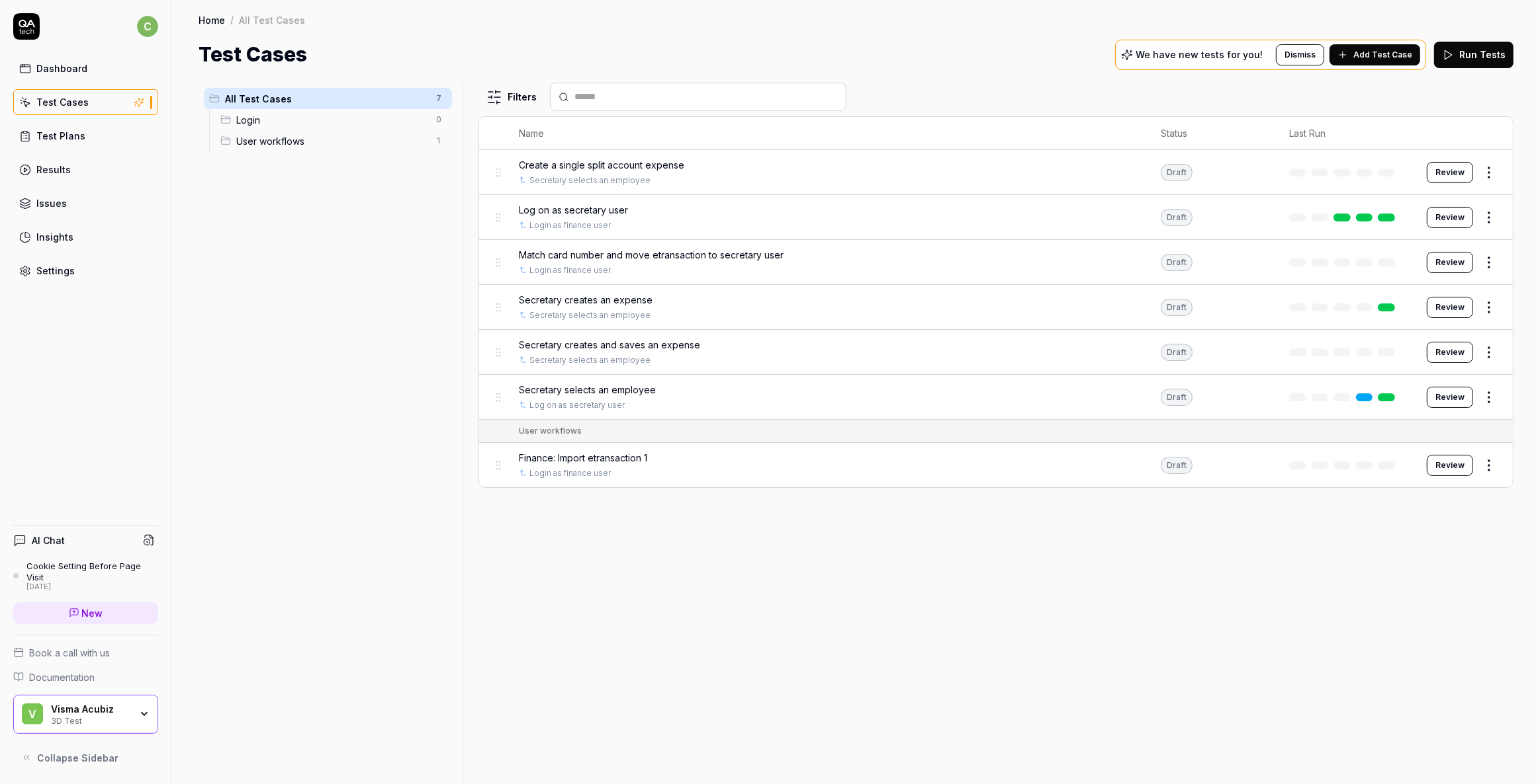
click at [540, 456] on span "Finance: Import etransaction 1" at bounding box center [583, 458] width 128 height 14
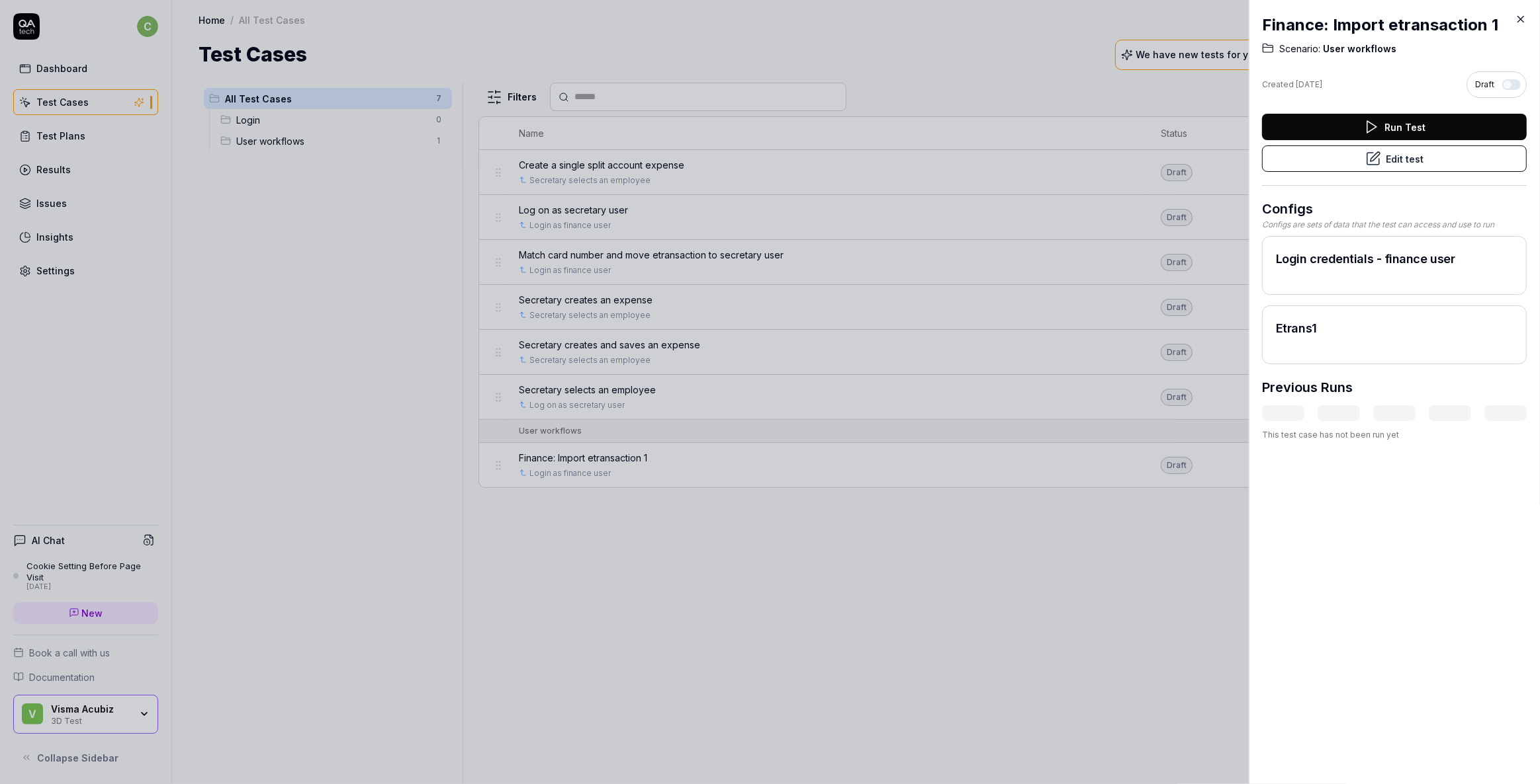
click at [1388, 154] on button "Edit test" at bounding box center [1394, 159] width 265 height 26
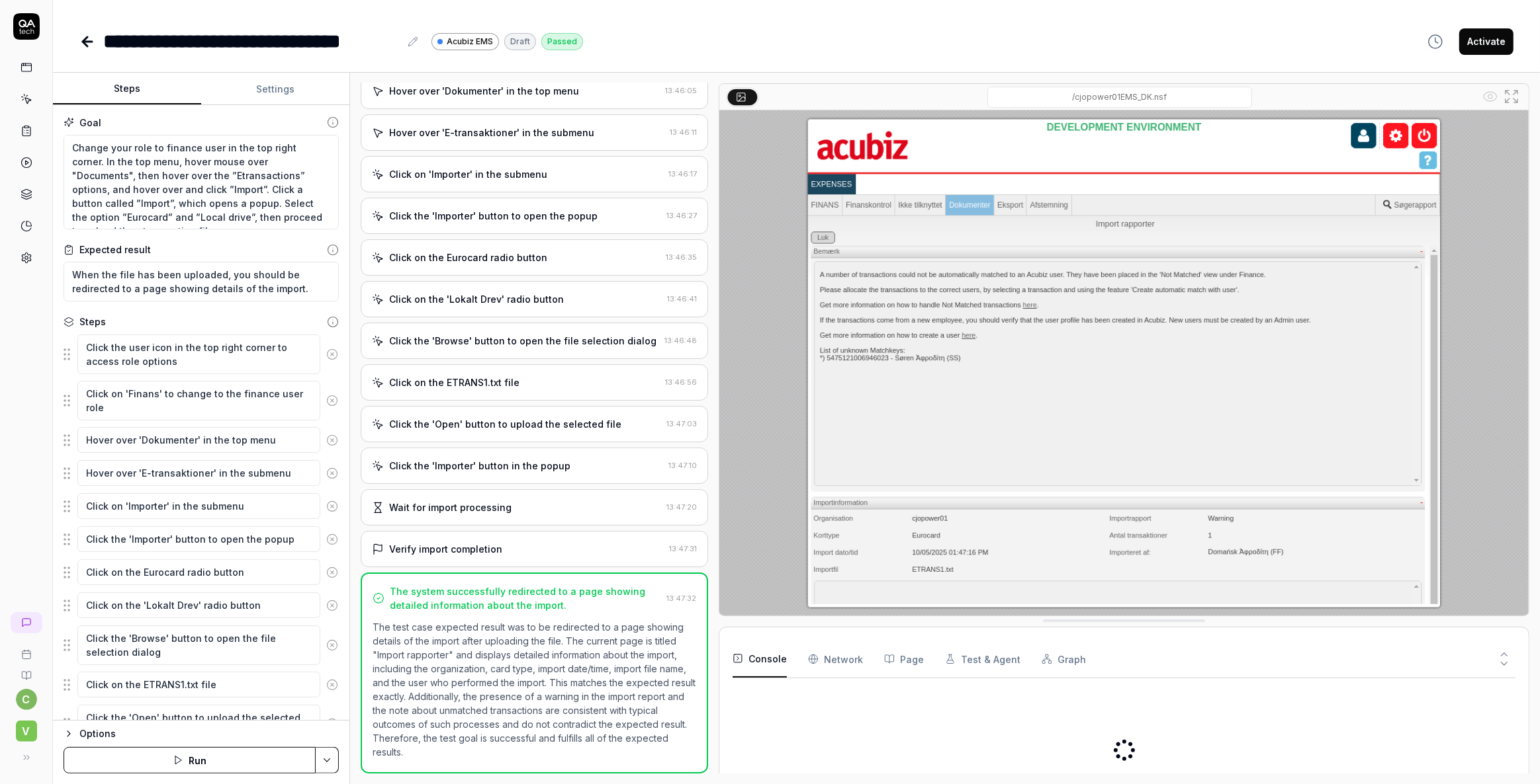
scroll to position [179, 0]
click at [1496, 38] on button "Activate" at bounding box center [1486, 41] width 54 height 26
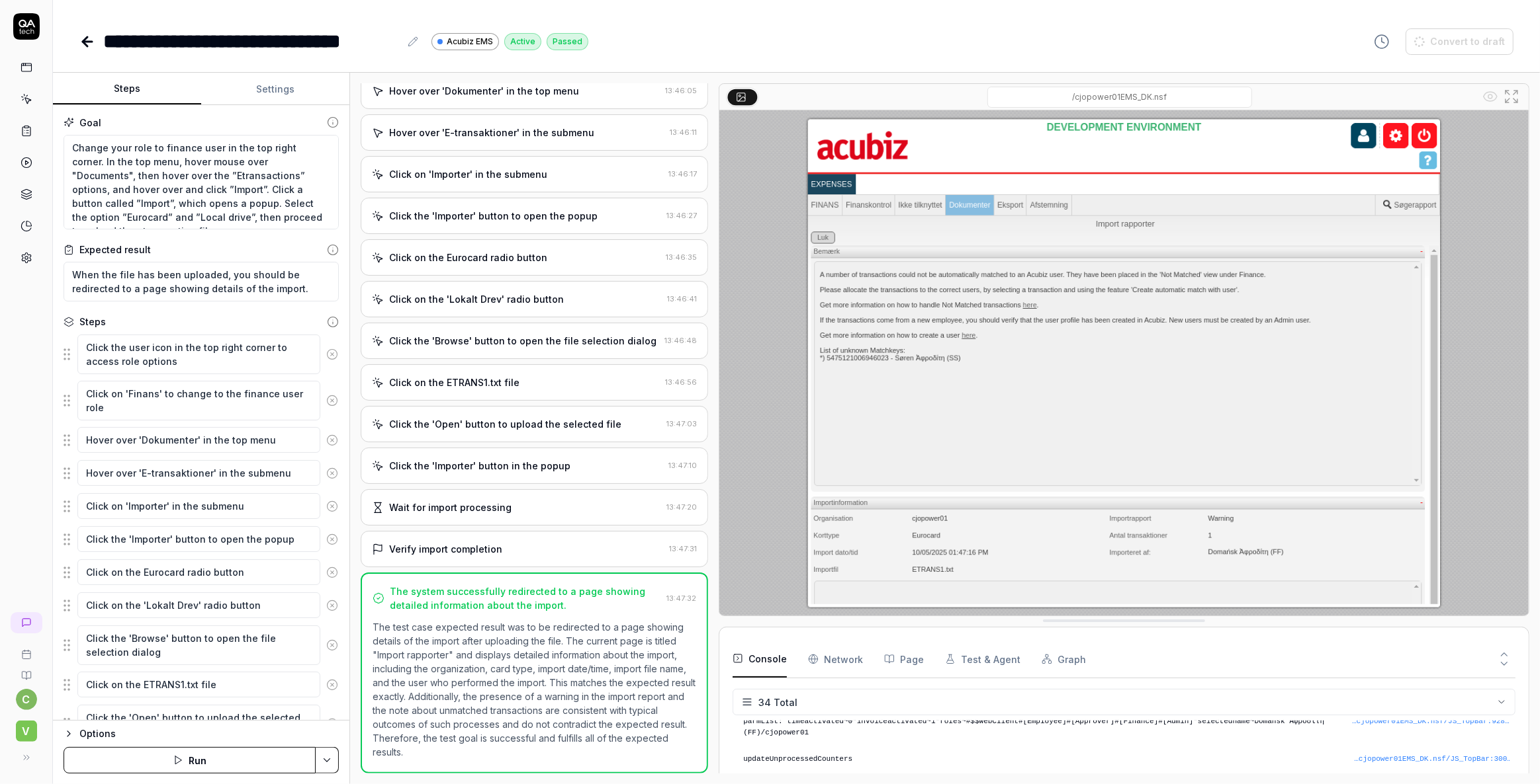
type textarea "*"
